Goal: Contribute content

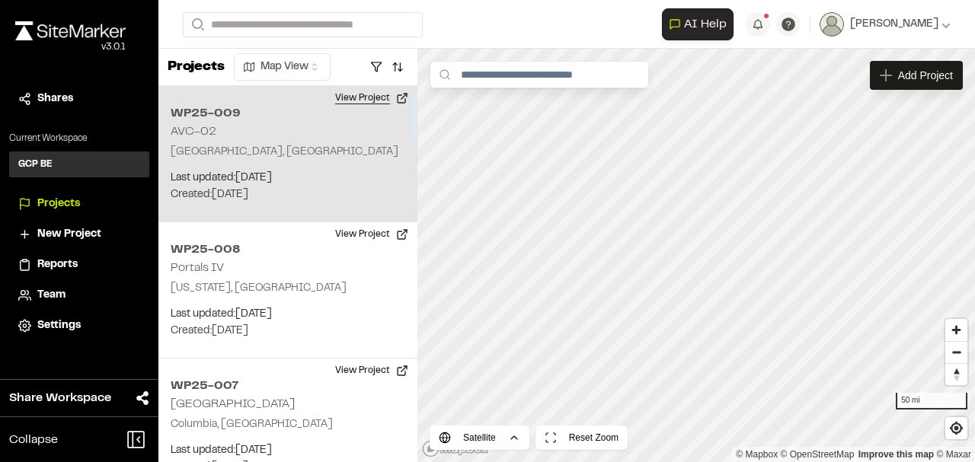
click at [362, 95] on button "View Project" at bounding box center [371, 98] width 91 height 24
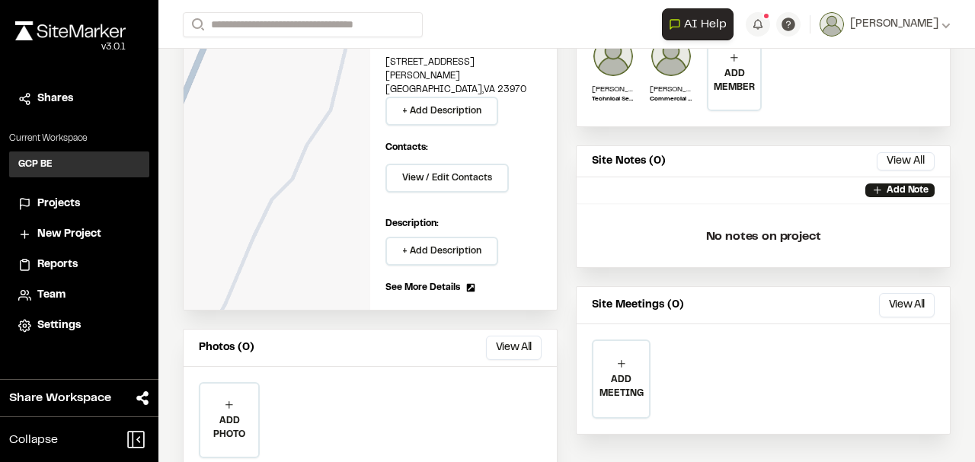
scroll to position [212, 0]
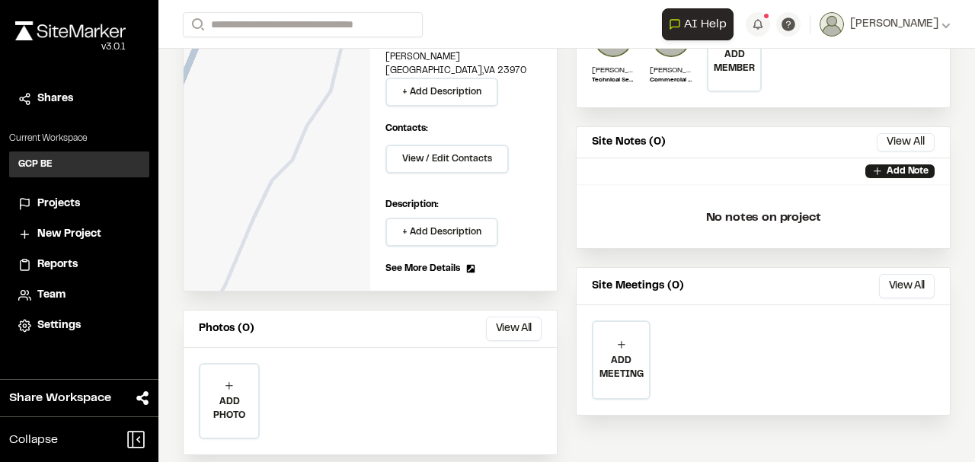
click at [227, 376] on div "ADD PHOTO" at bounding box center [229, 401] width 58 height 73
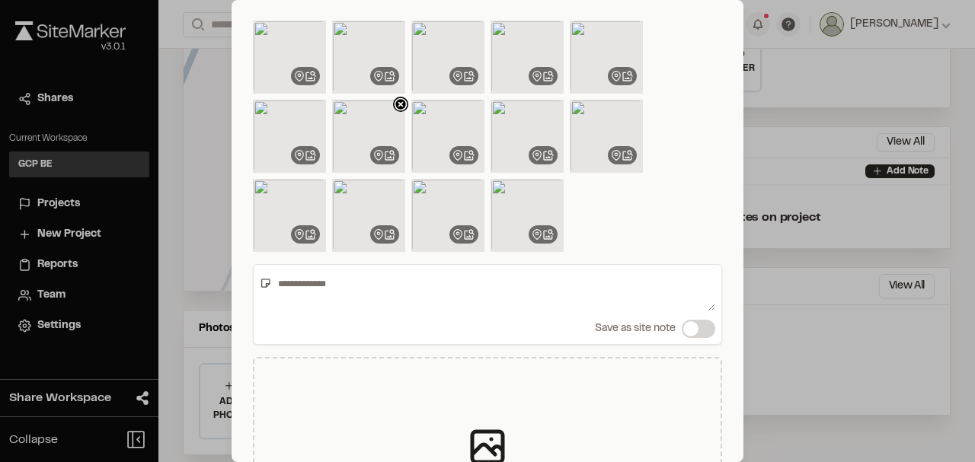
scroll to position [23, 0]
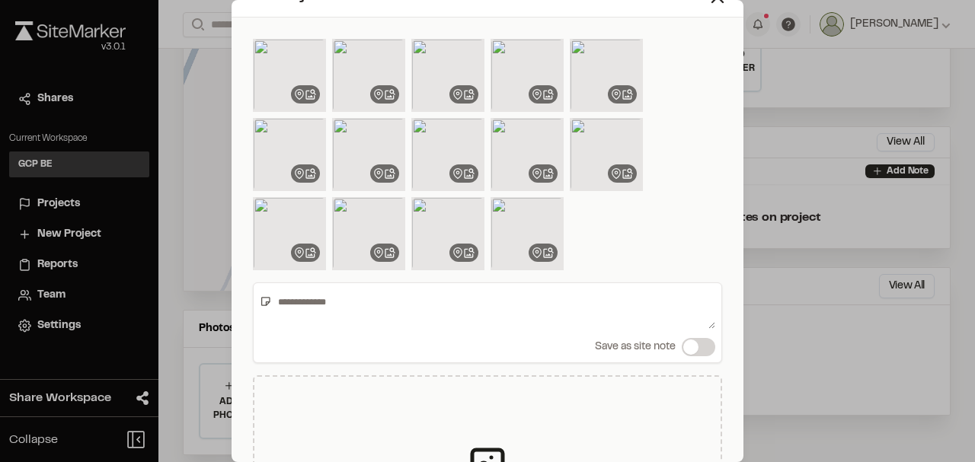
click at [363, 306] on textarea at bounding box center [493, 309] width 443 height 40
type textarea "**********"
click at [687, 346] on span at bounding box center [690, 347] width 15 height 15
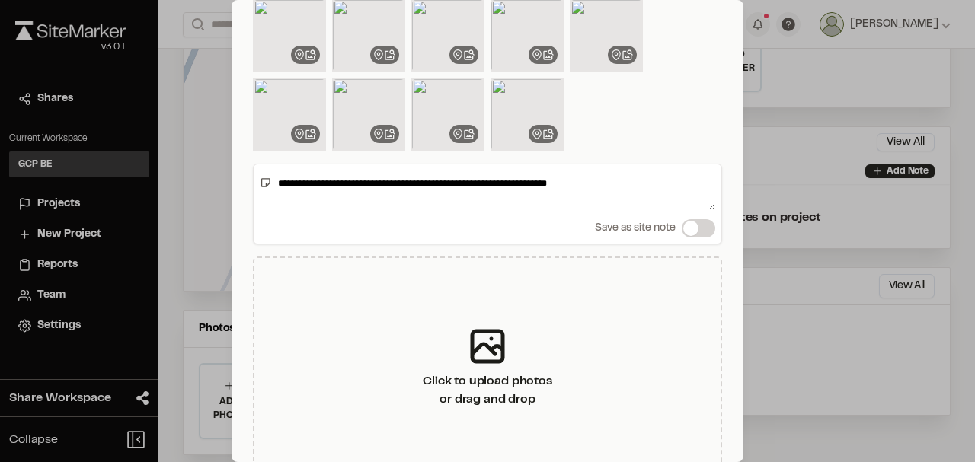
scroll to position [226, 0]
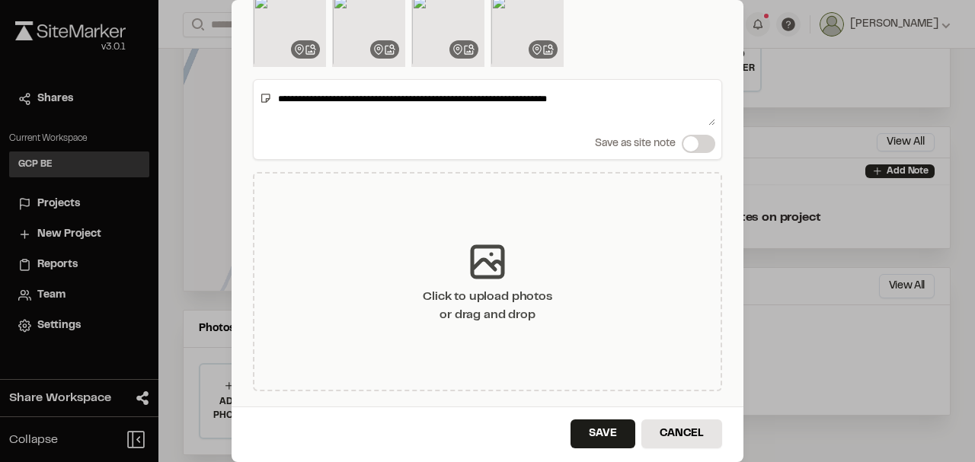
drag, startPoint x: 586, startPoint y: 426, endPoint x: 614, endPoint y: 325, distance: 104.9
click at [586, 426] on button "Save" at bounding box center [602, 434] width 65 height 29
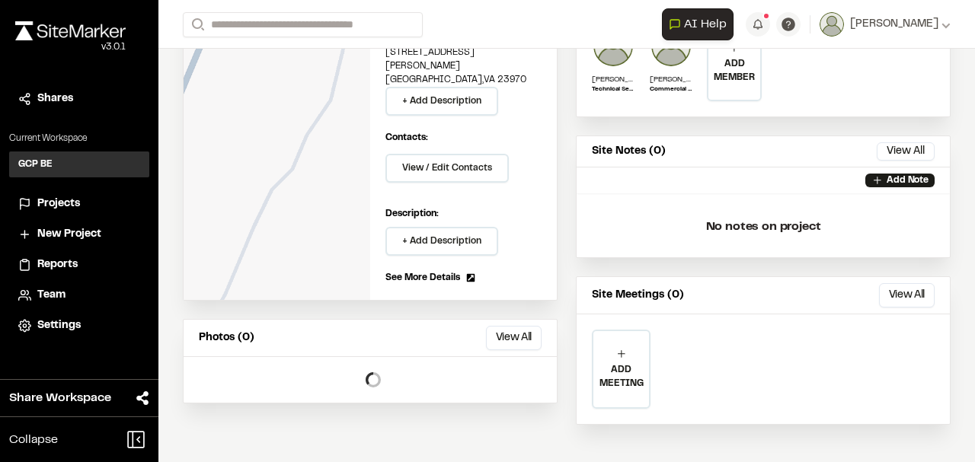
scroll to position [212, 0]
